Goal: Task Accomplishment & Management: Use online tool/utility

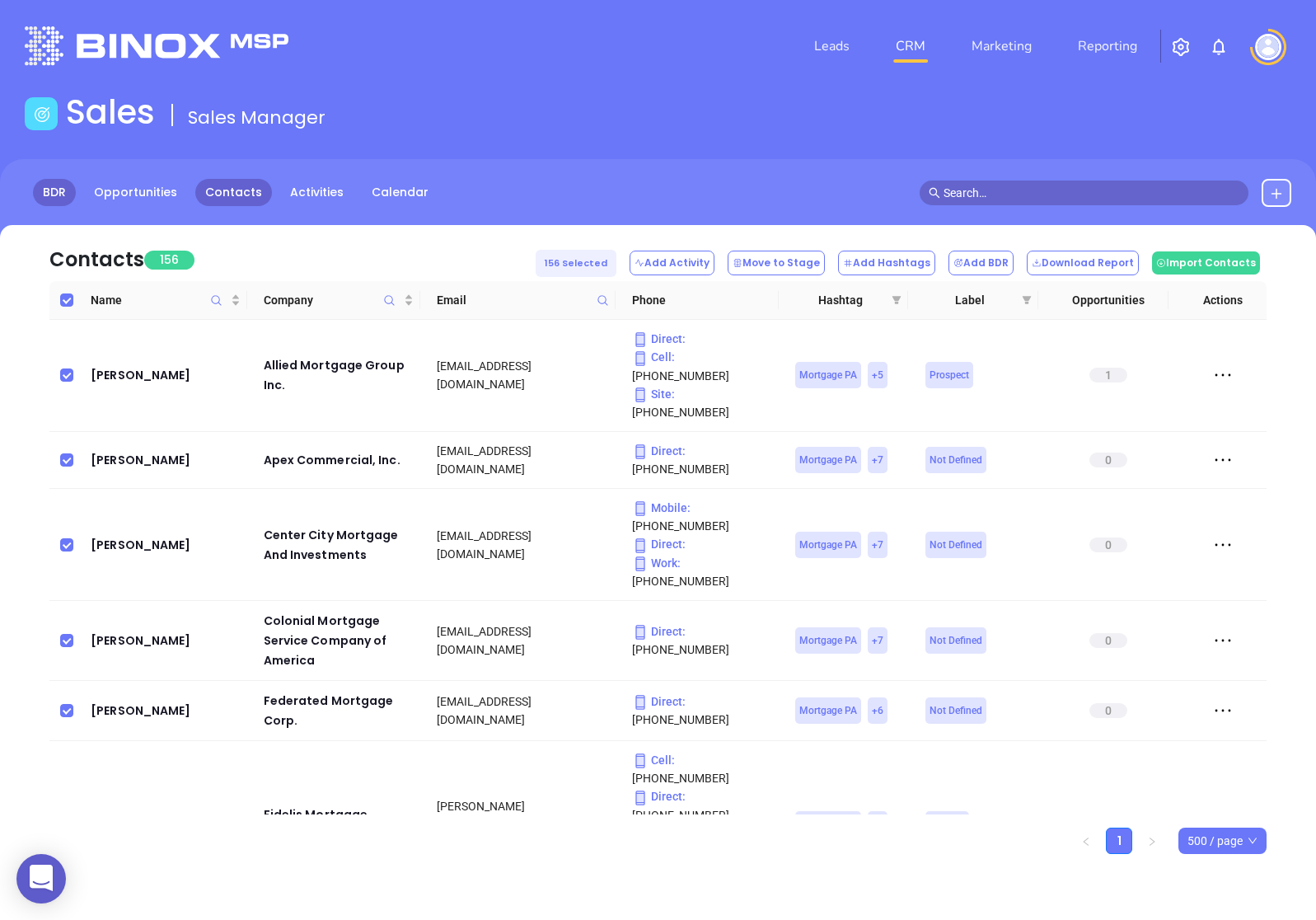
click at [48, 202] on link "BDR" at bounding box center [54, 192] width 43 height 28
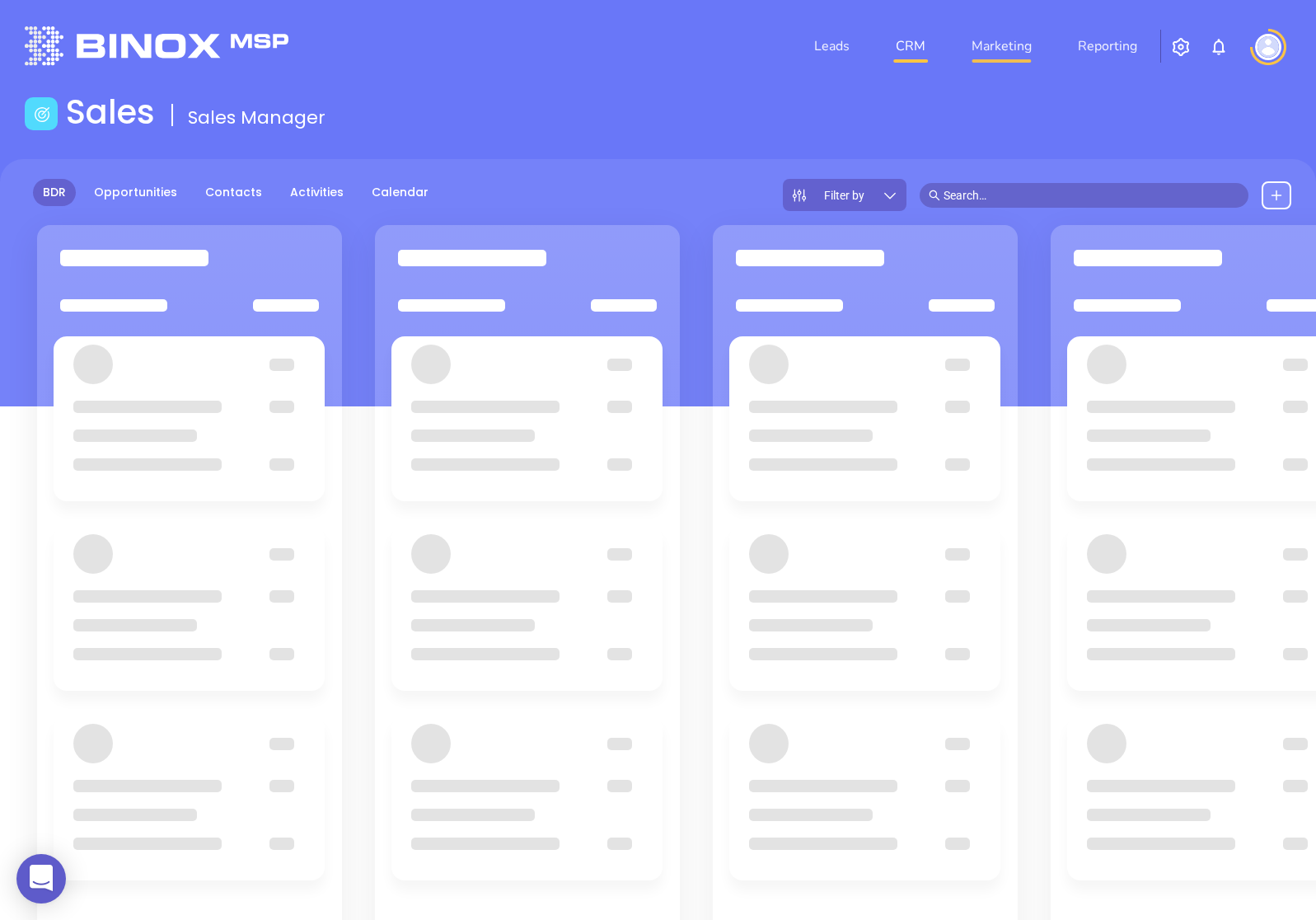
click at [994, 38] on link "Marketing" at bounding box center [1002, 47] width 73 height 33
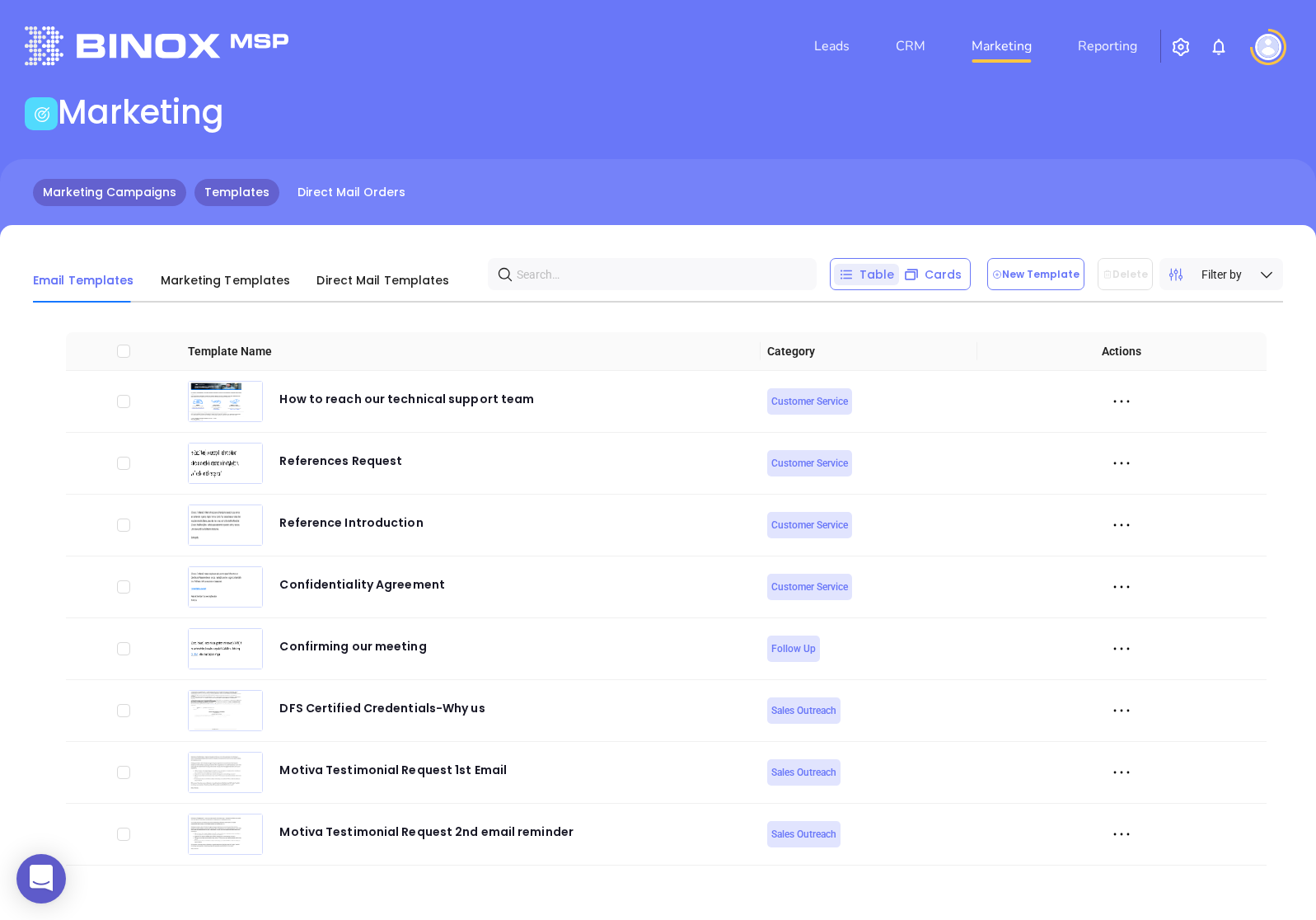
click at [82, 197] on link "Marketing Campaigns" at bounding box center [110, 192] width 153 height 28
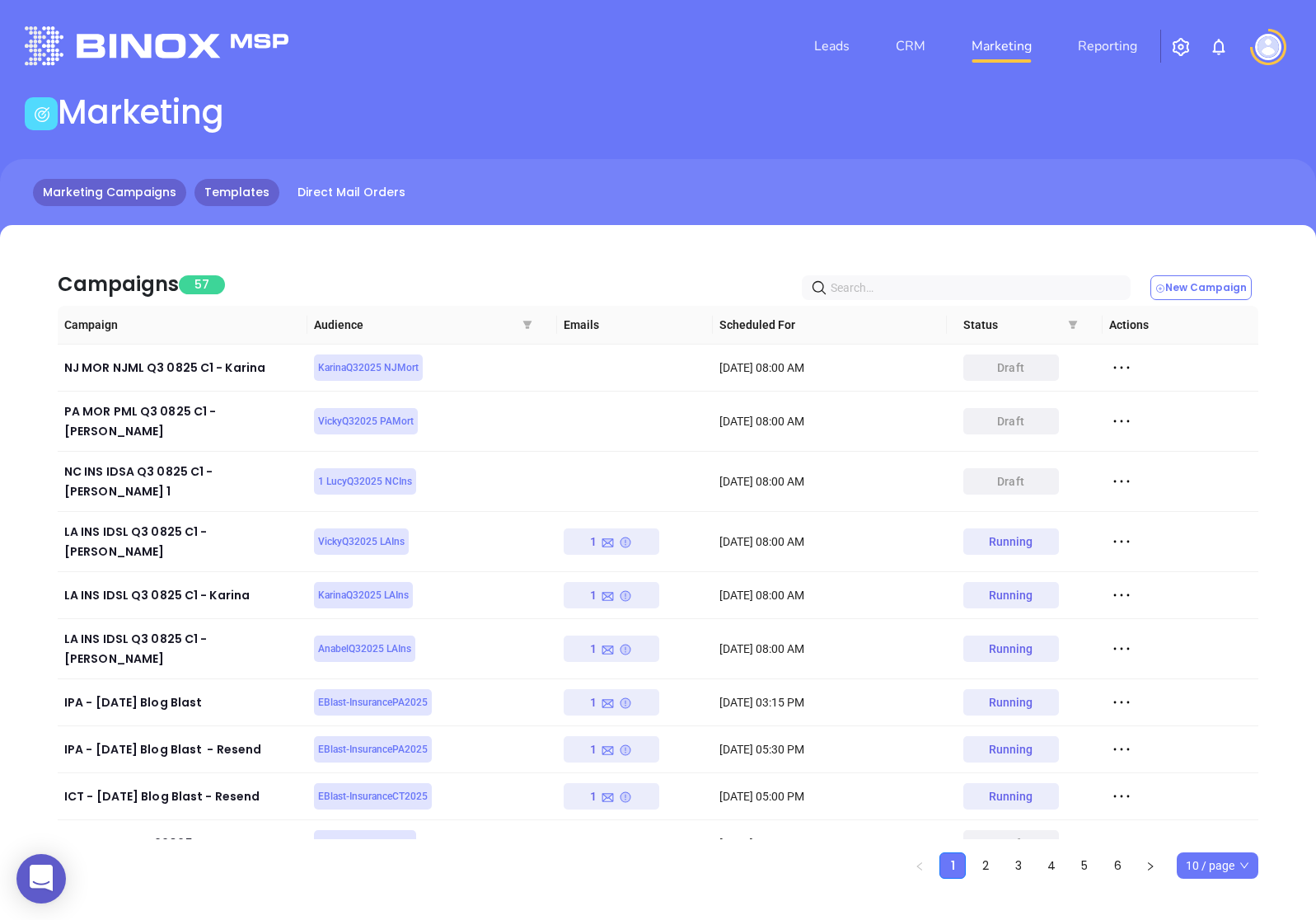
click at [218, 194] on link "Templates" at bounding box center [237, 192] width 85 height 28
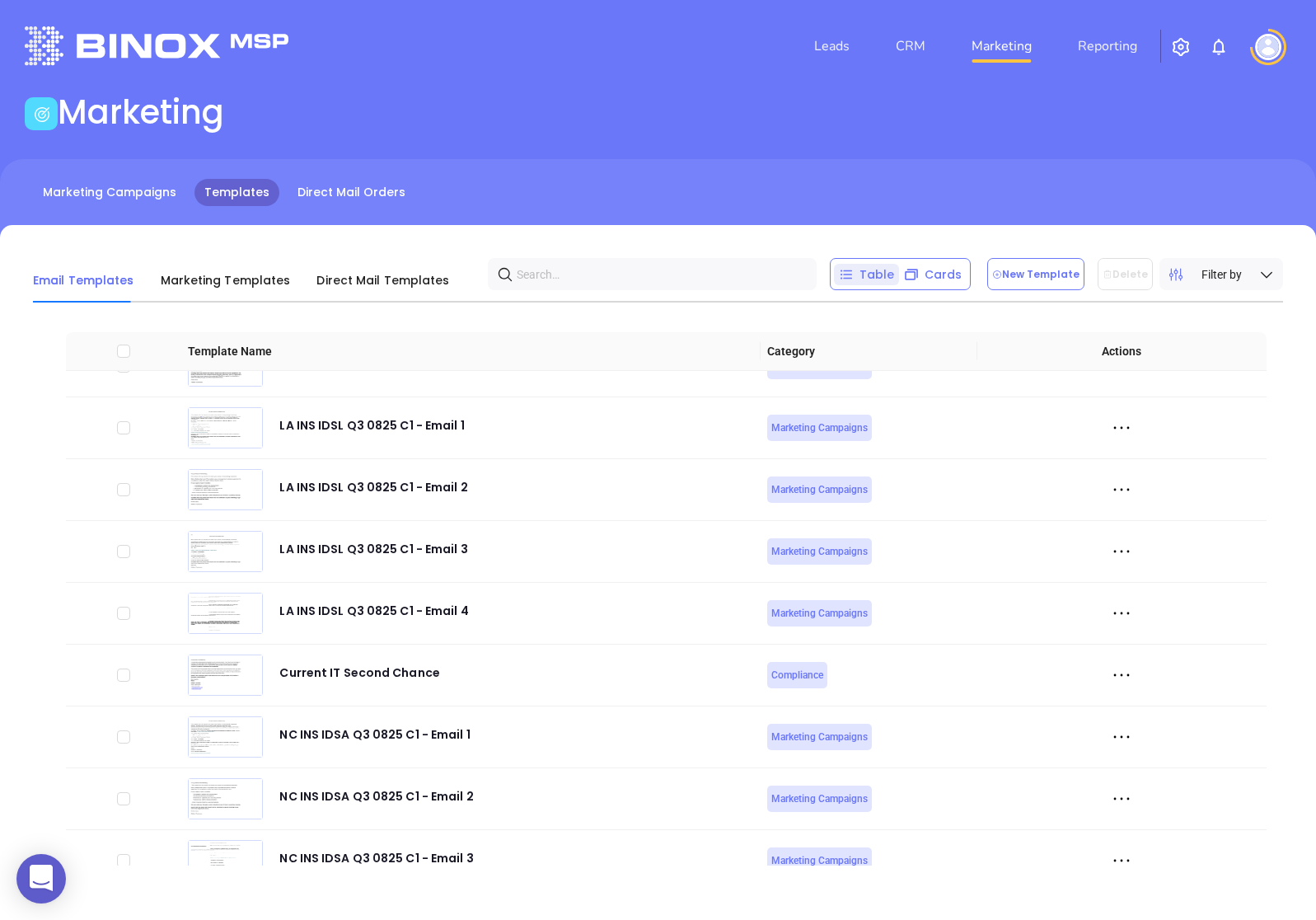
scroll to position [6118, 0]
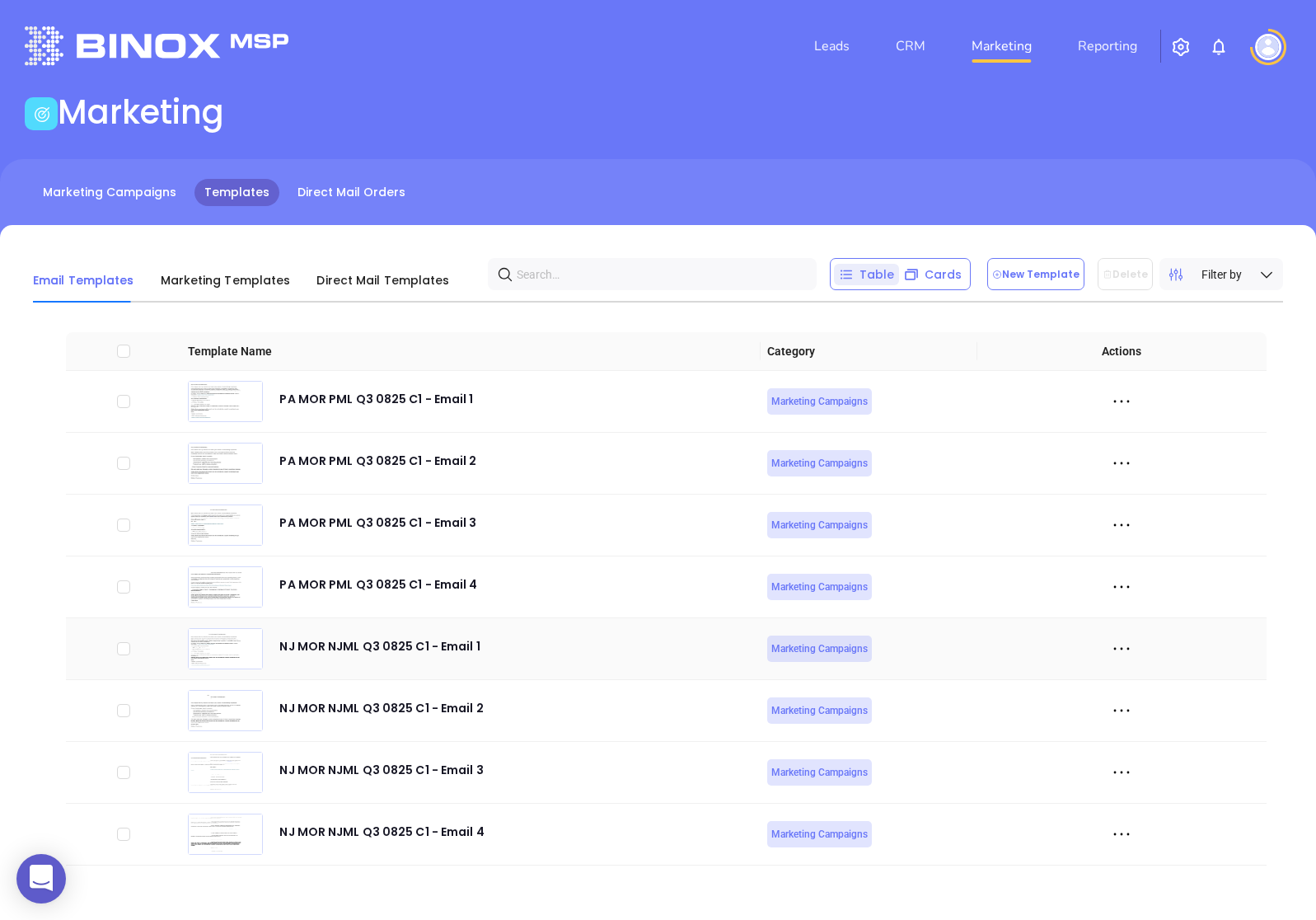
click at [1125, 641] on icon at bounding box center [1122, 649] width 25 height 25
click at [1133, 739] on icon at bounding box center [1128, 740] width 13 height 13
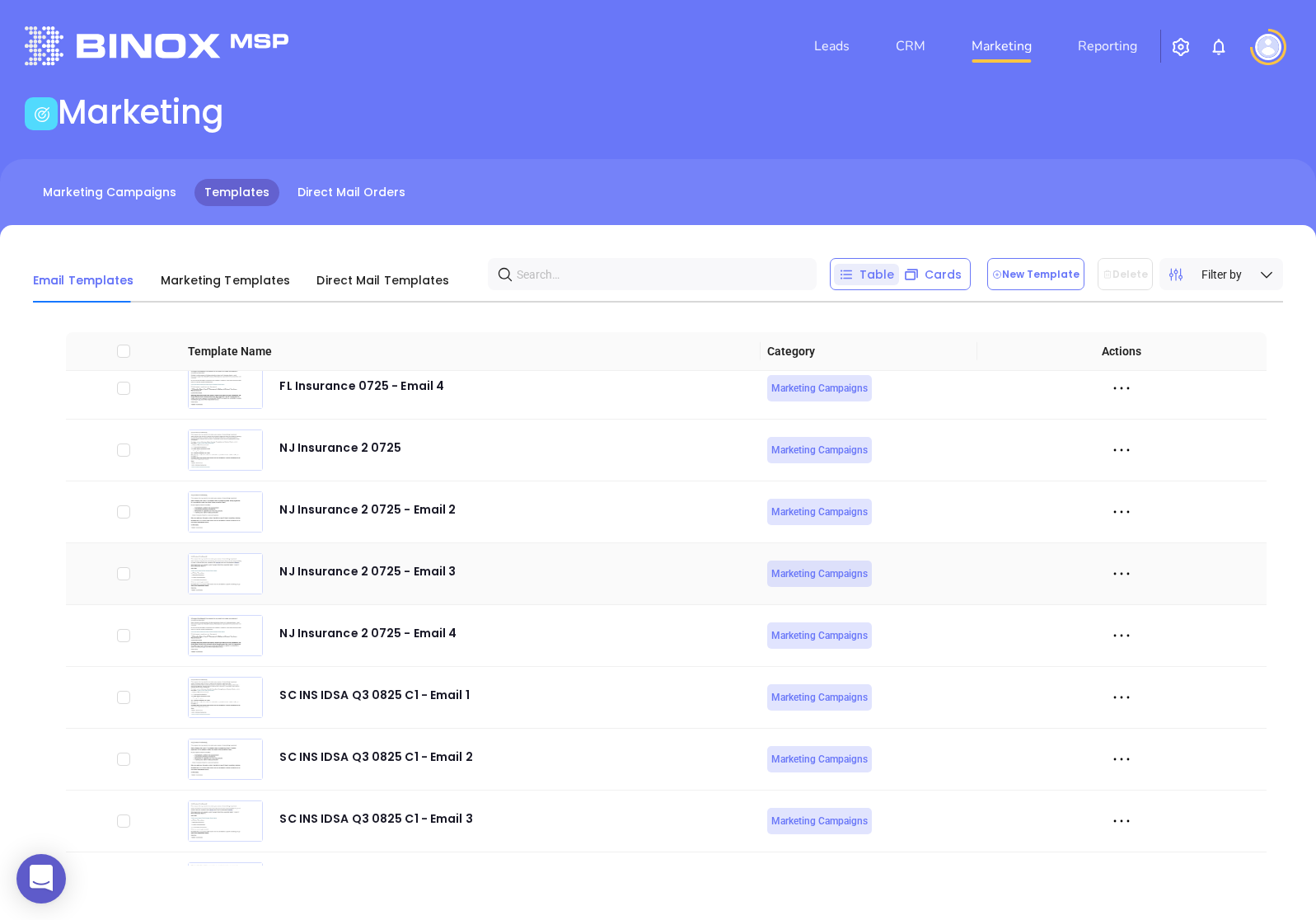
scroll to position [6118, 0]
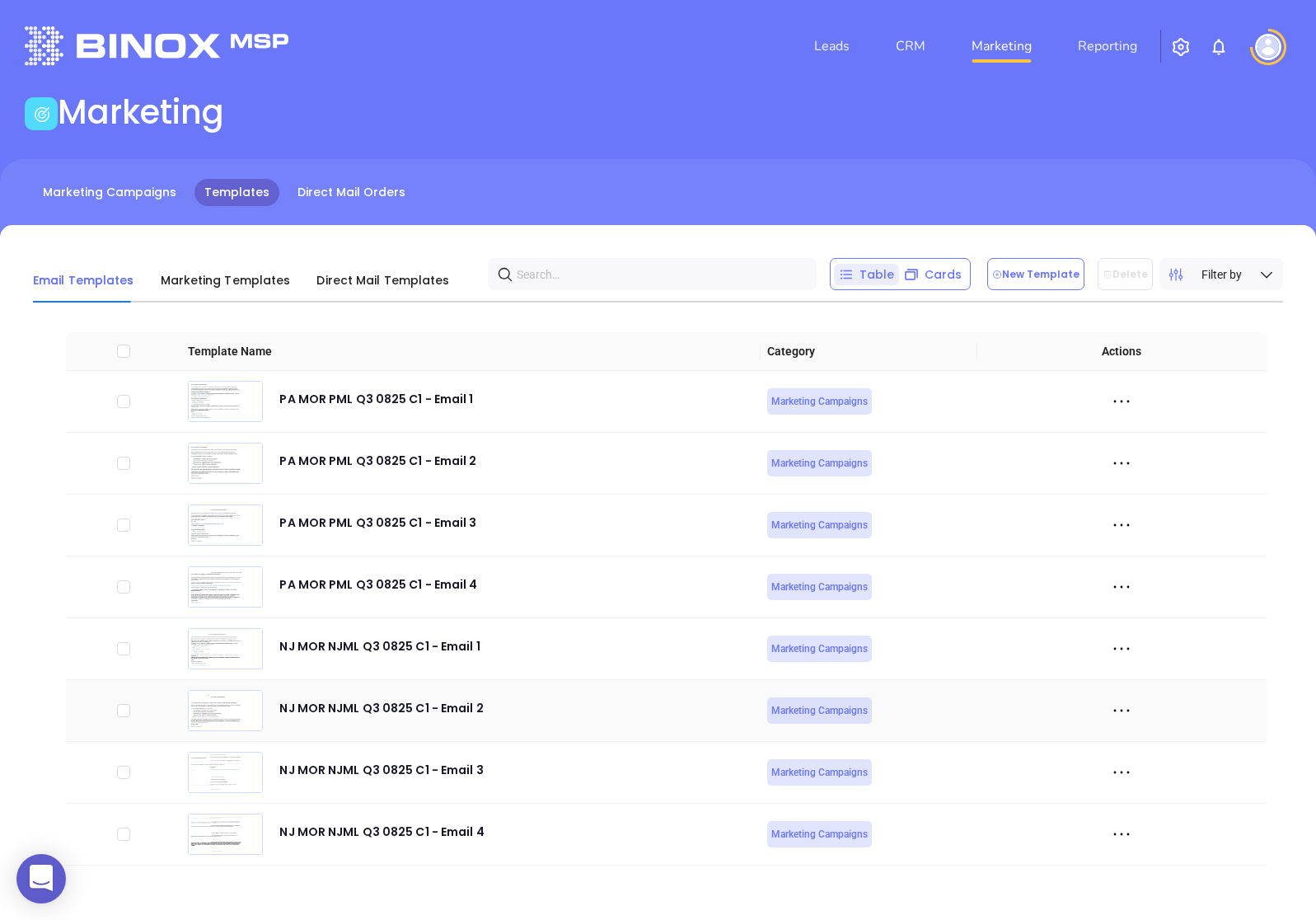
click at [1126, 709] on icon at bounding box center [1122, 711] width 25 height 25
click at [1153, 806] on div "Edit" at bounding box center [1197, 801] width 149 height 18
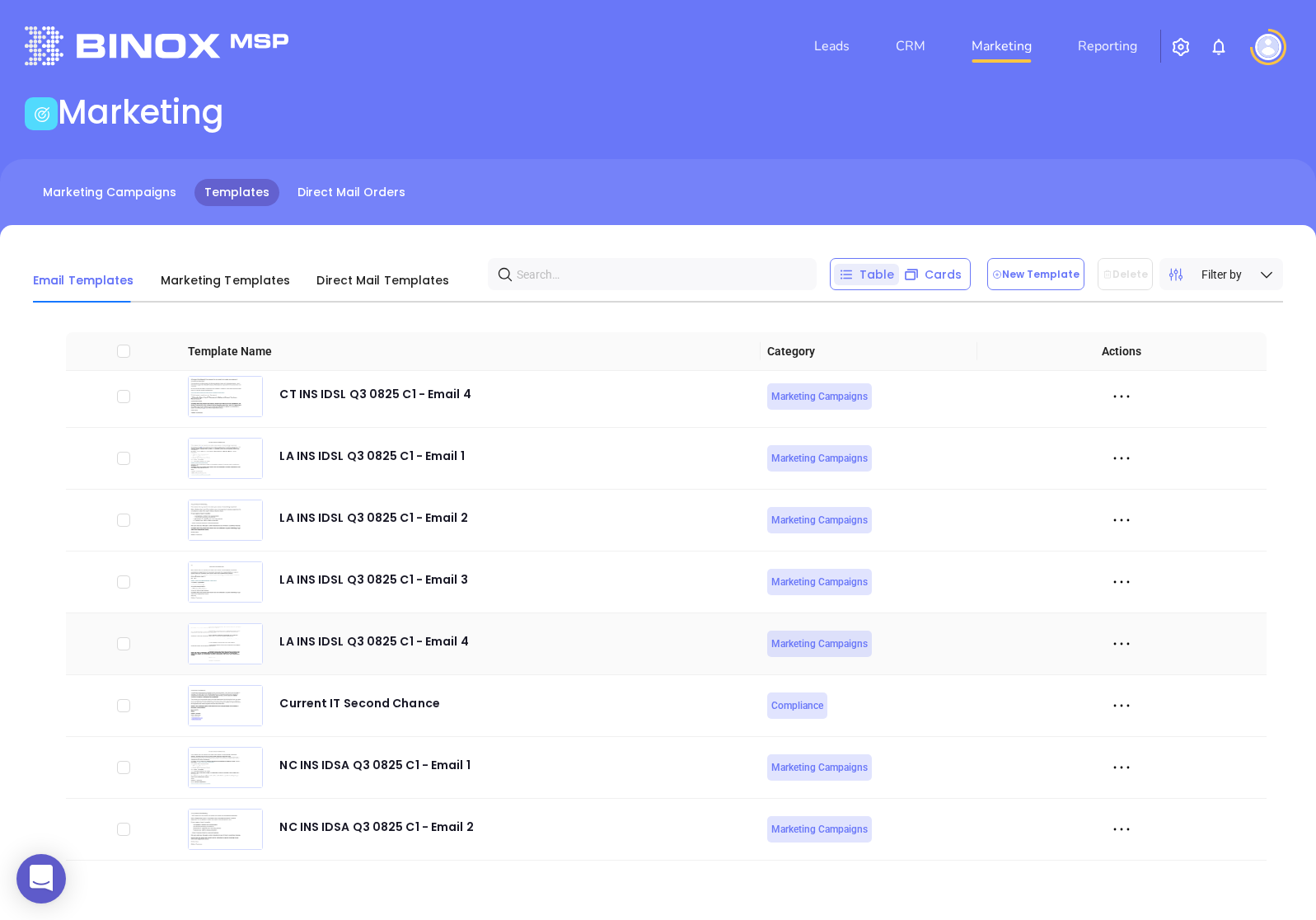
scroll to position [6118, 0]
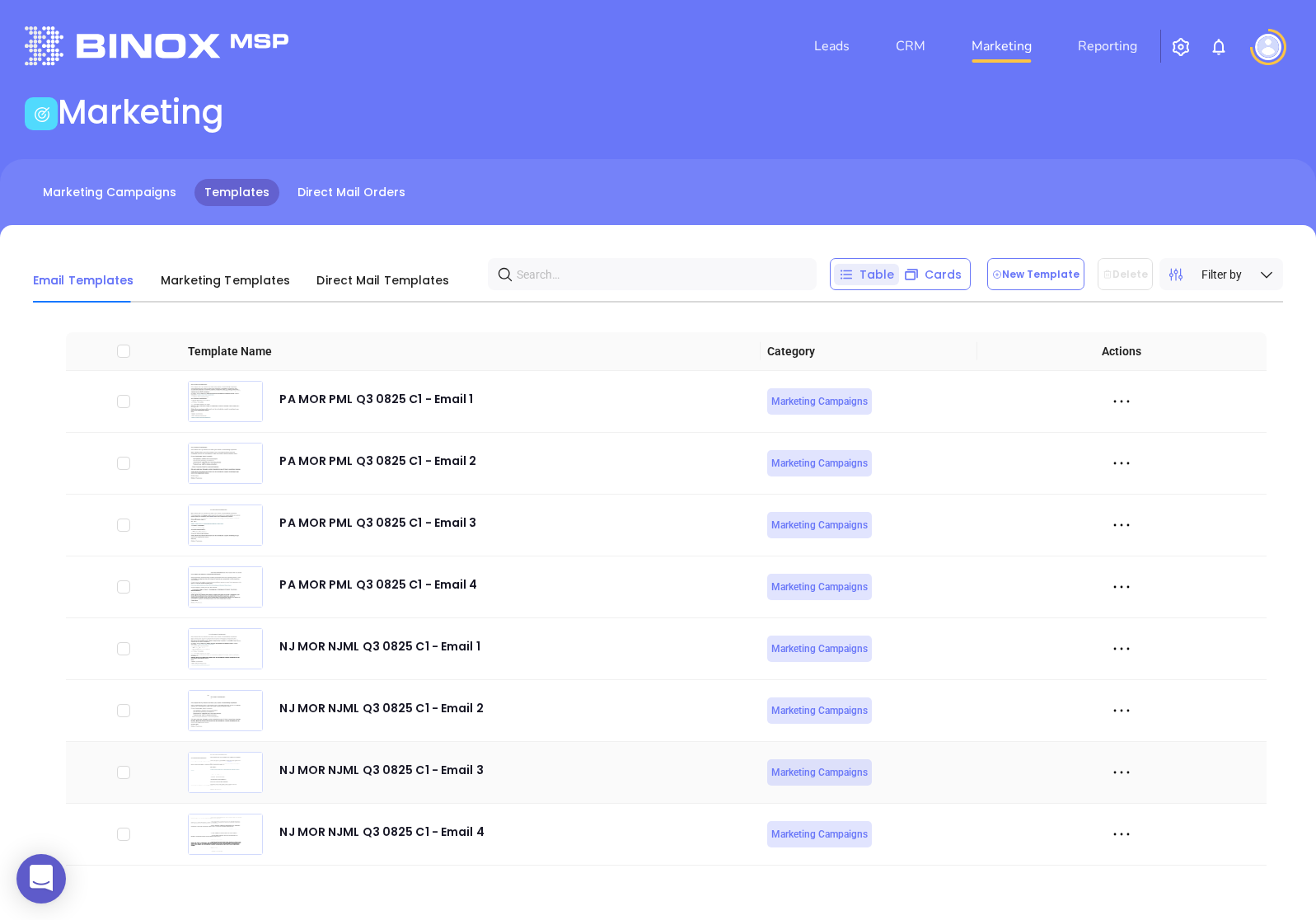
click at [1125, 772] on icon at bounding box center [1122, 772] width 25 height 25
click at [1128, 853] on div "Edit" at bounding box center [1197, 862] width 149 height 18
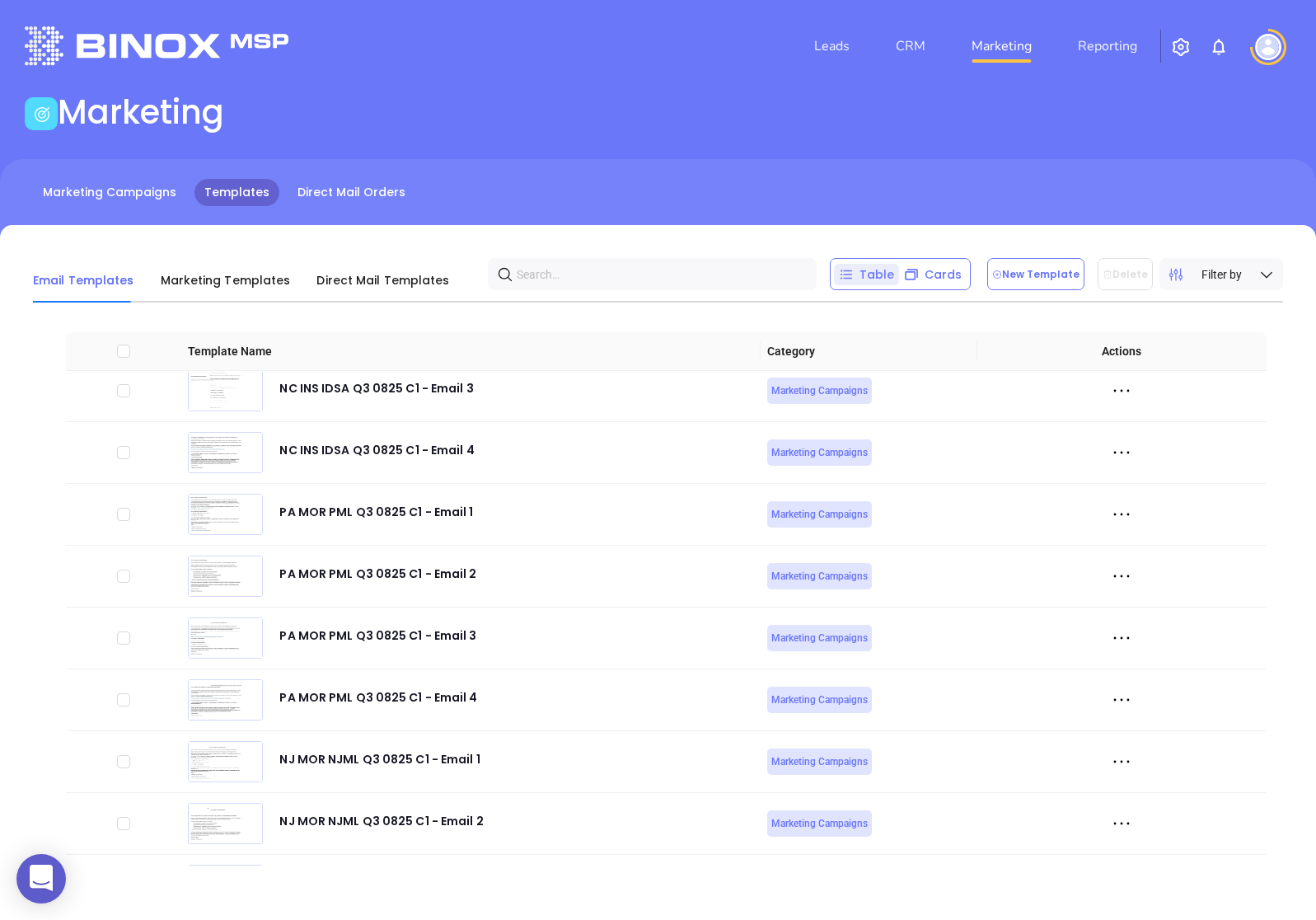
scroll to position [6118, 0]
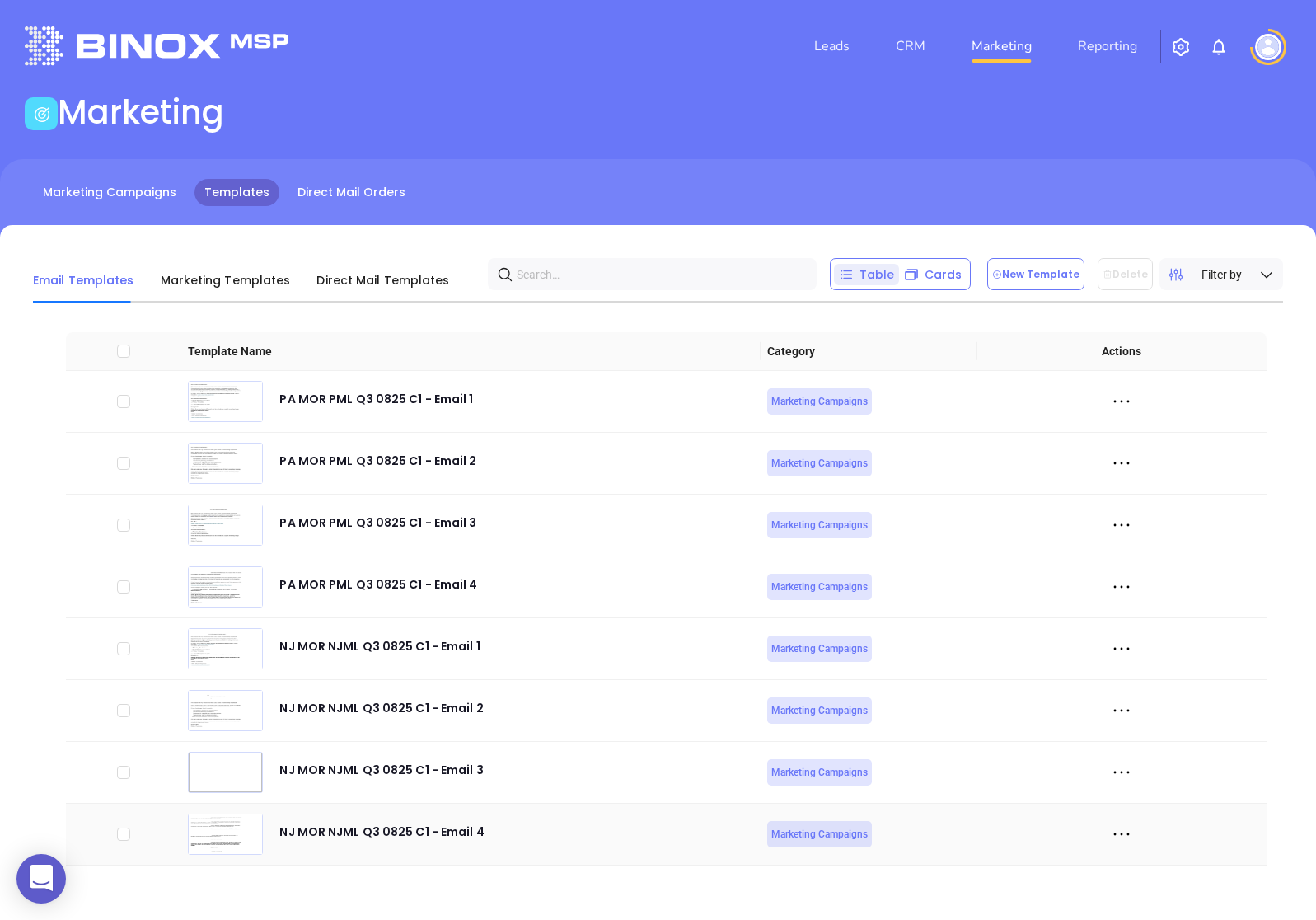
click at [1125, 835] on icon at bounding box center [1122, 834] width 25 height 25
click at [1133, 772] on div "Edit" at bounding box center [1197, 776] width 149 height 18
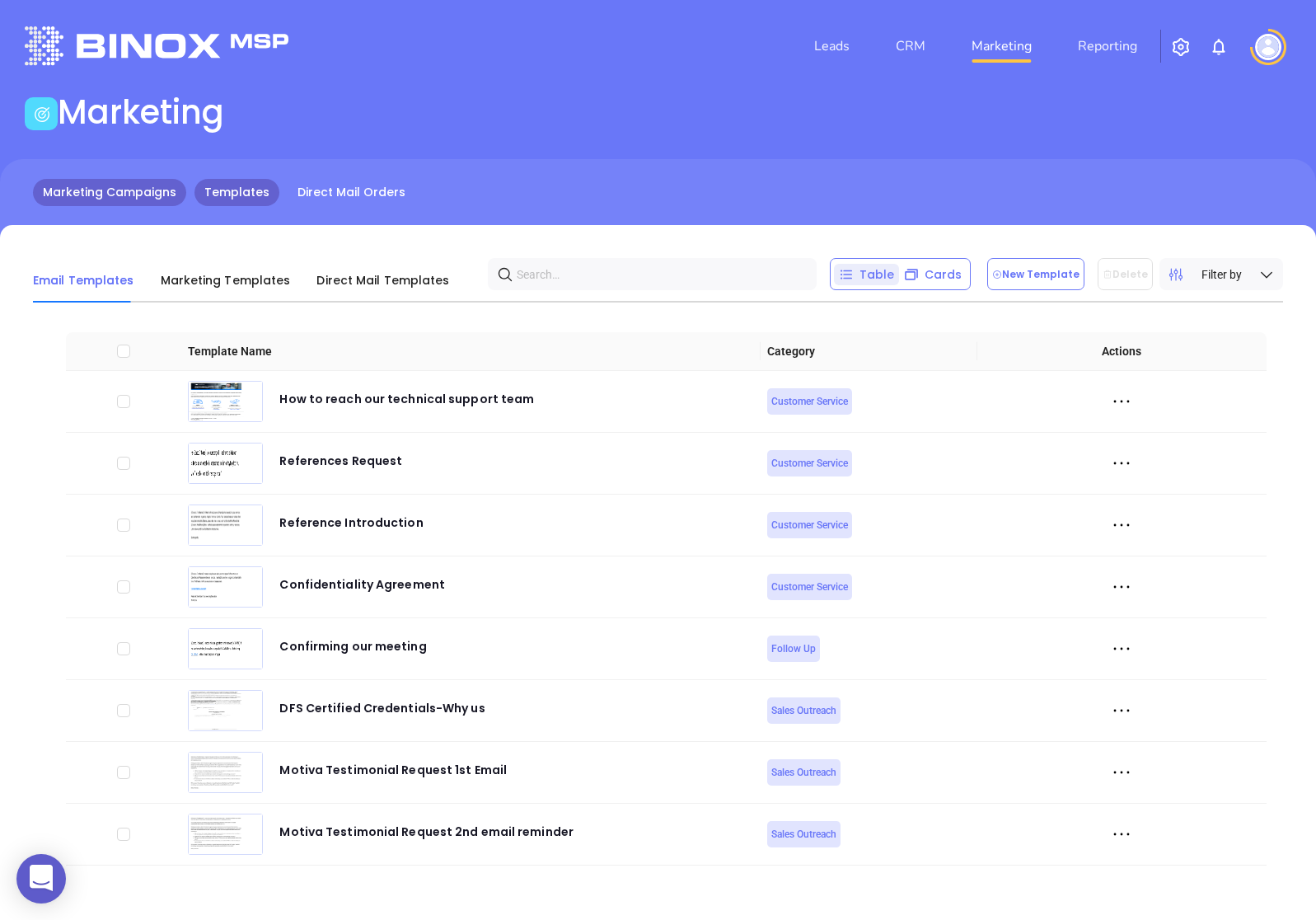
click at [114, 189] on link "Marketing Campaigns" at bounding box center [110, 192] width 153 height 28
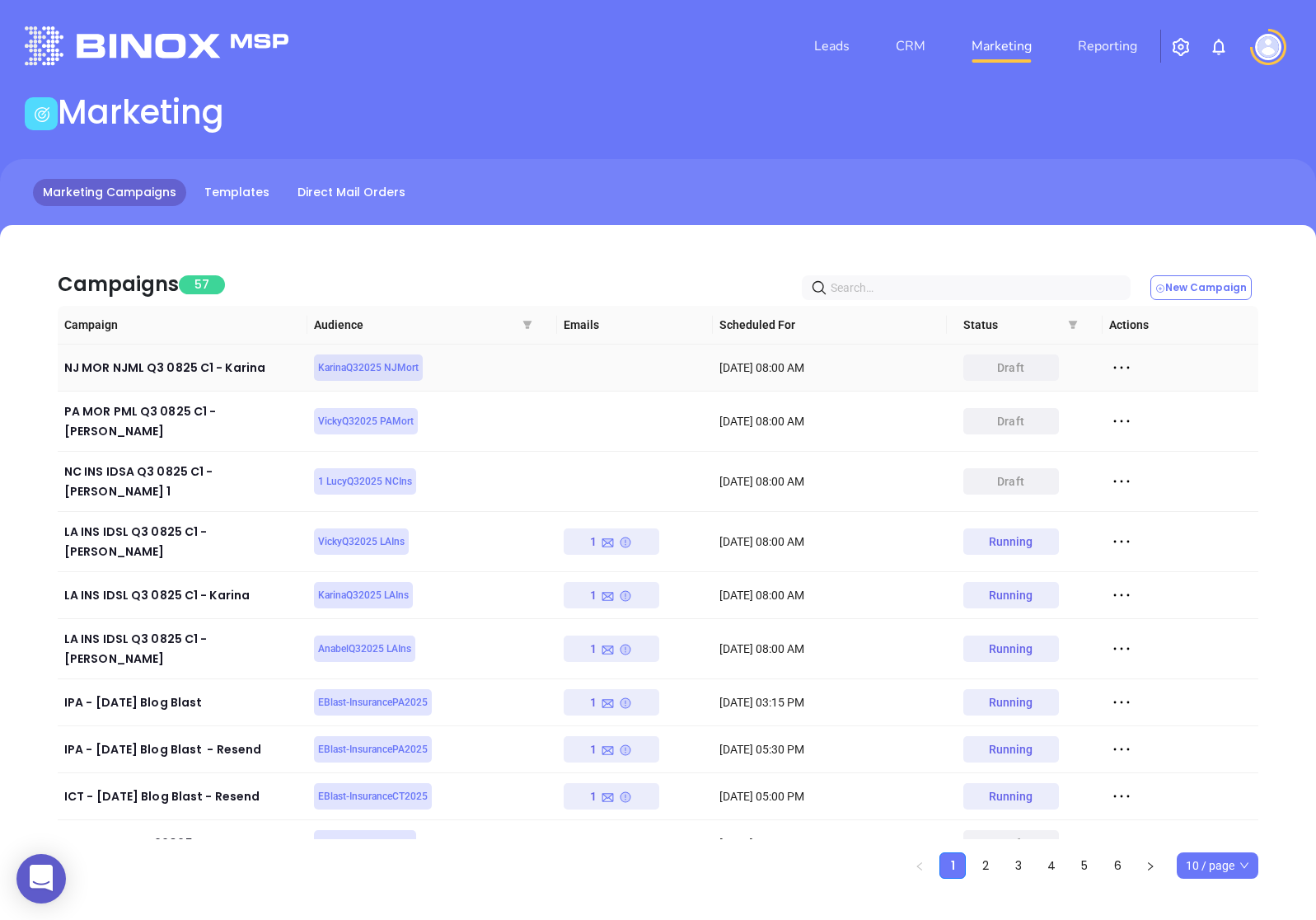
click at [1118, 363] on icon at bounding box center [1122, 368] width 25 height 25
click at [1153, 396] on div "Edit" at bounding box center [1197, 397] width 149 height 18
